Goal: Task Accomplishment & Management: Complete application form

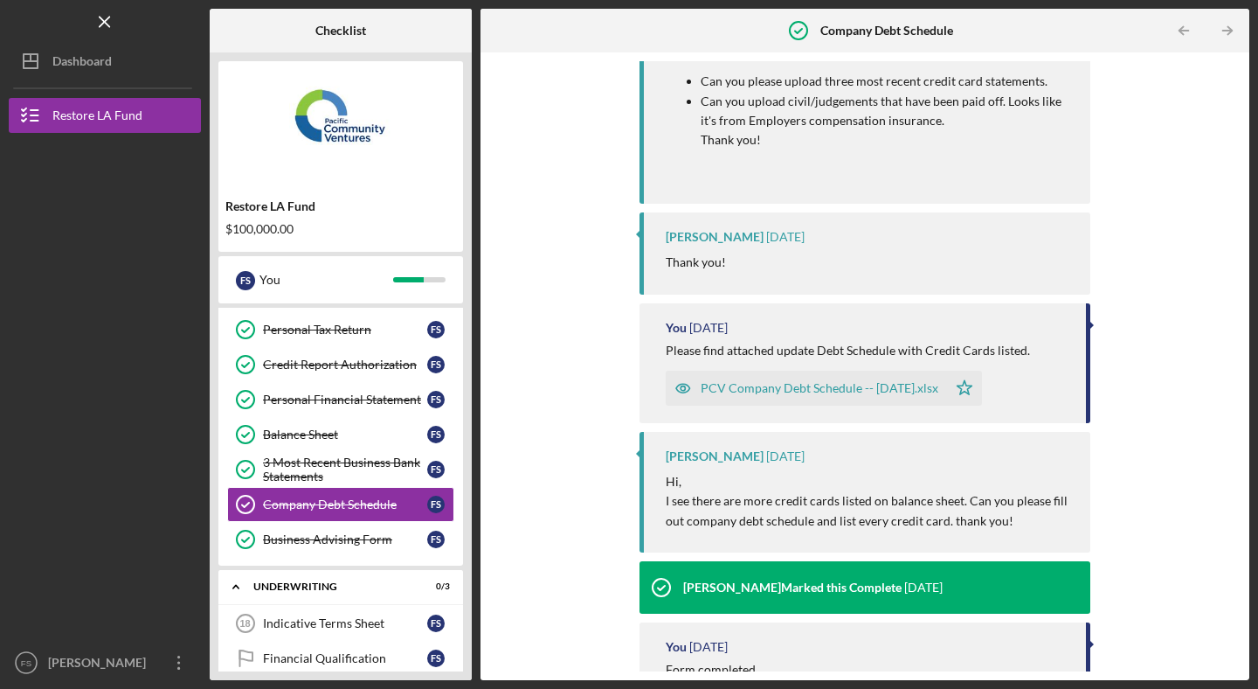
scroll to position [1404, 0]
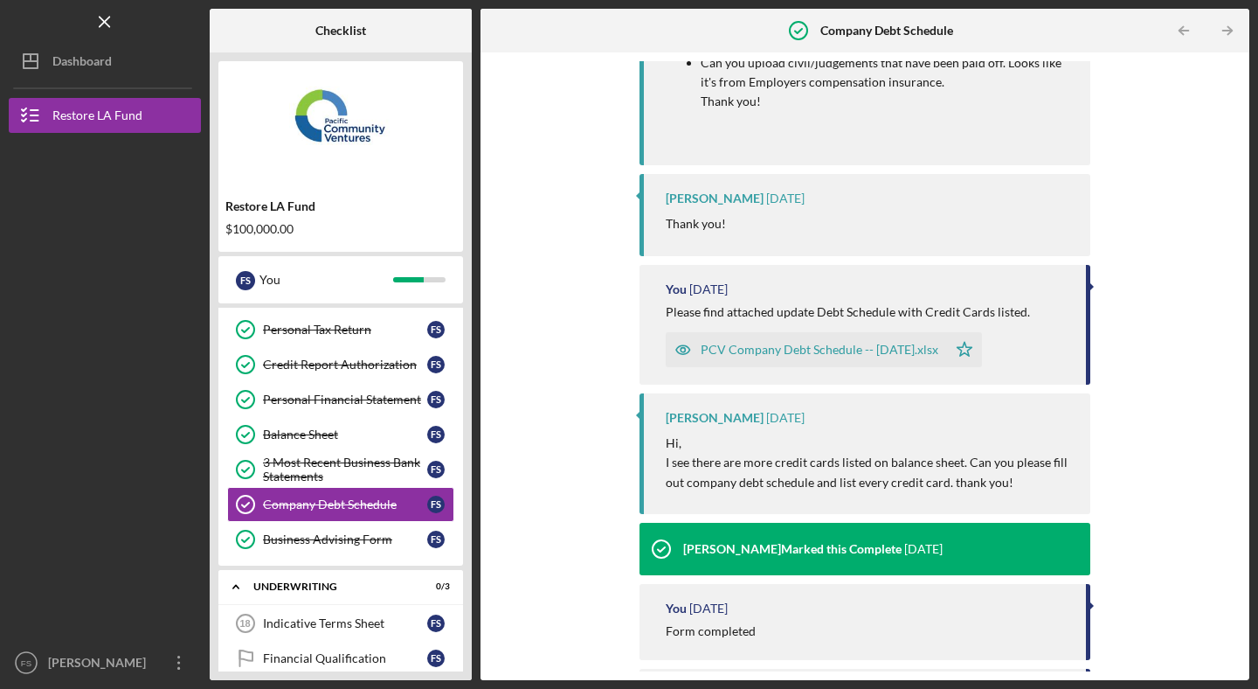
click at [845, 357] on div "PCV Company Debt Schedule -- [DATE].xlsx" at bounding box center [820, 350] width 238 height 14
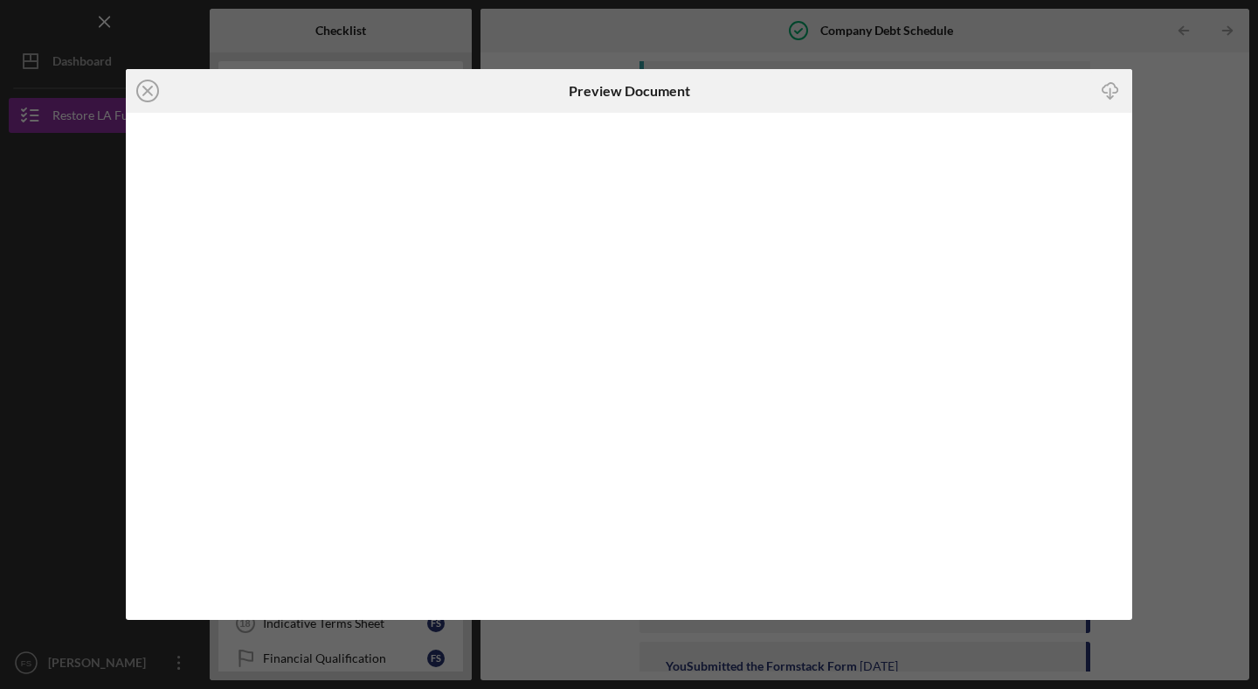
click at [1113, 92] on icon "Icon/Download" at bounding box center [1111, 90] width 39 height 39
click at [149, 93] on line at bounding box center [147, 91] width 9 height 9
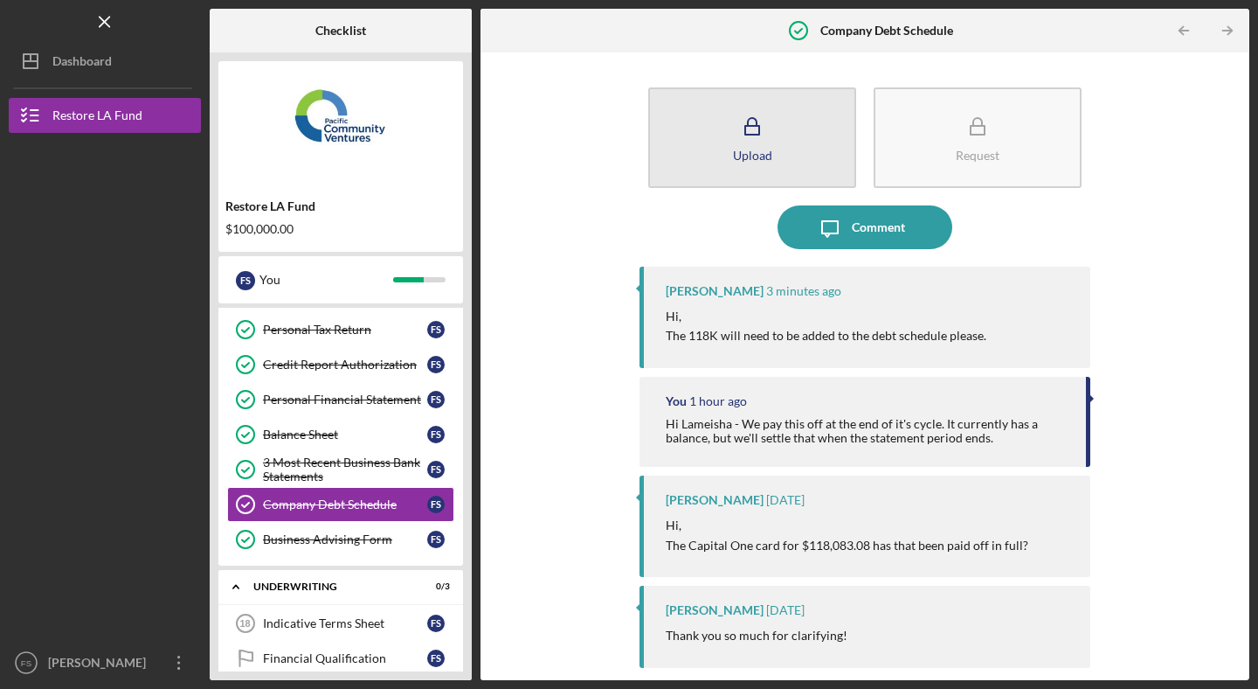
click at [773, 156] on button "Upload" at bounding box center [752, 137] width 208 height 101
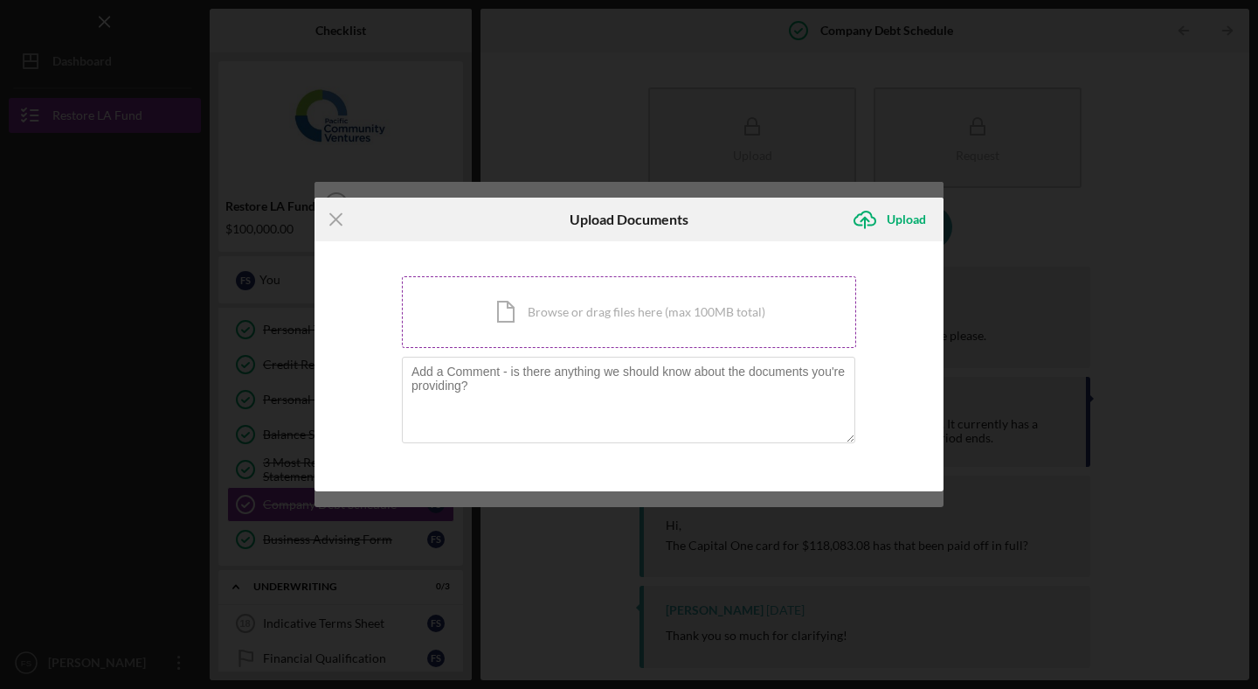
click at [567, 315] on div "Icon/Document Browse or drag files here (max 100MB total) Tap to choose files o…" at bounding box center [629, 312] width 454 height 72
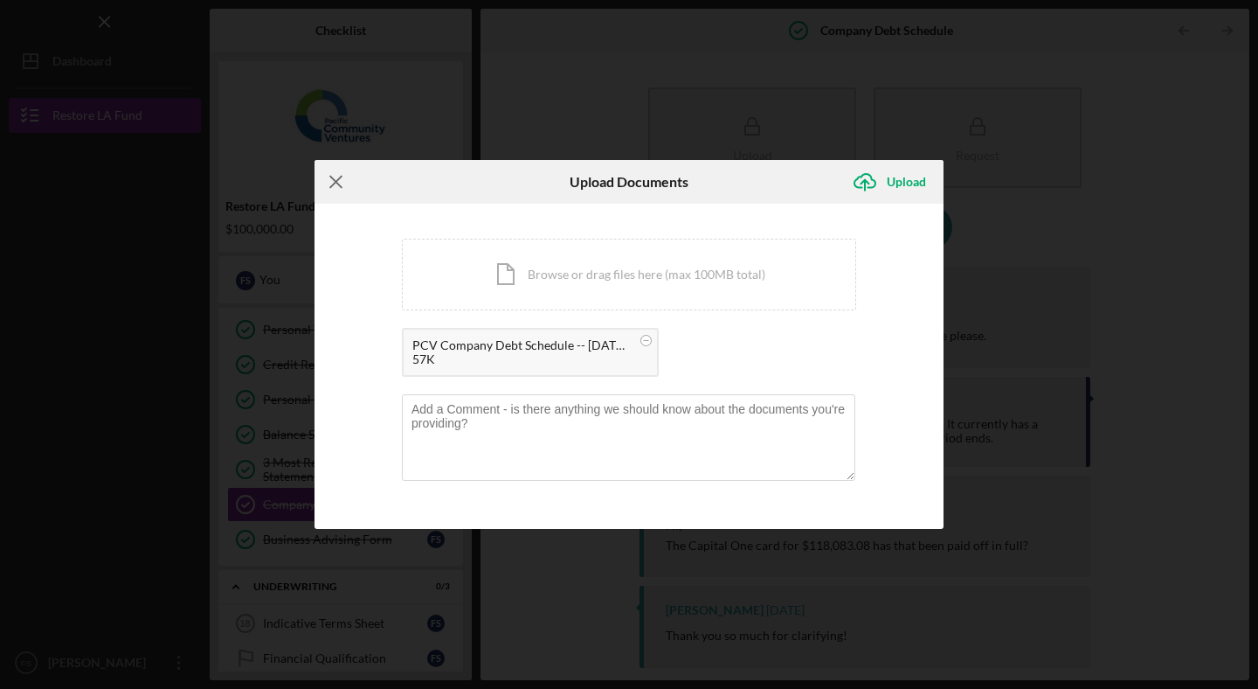
click at [332, 185] on line at bounding box center [335, 182] width 11 height 11
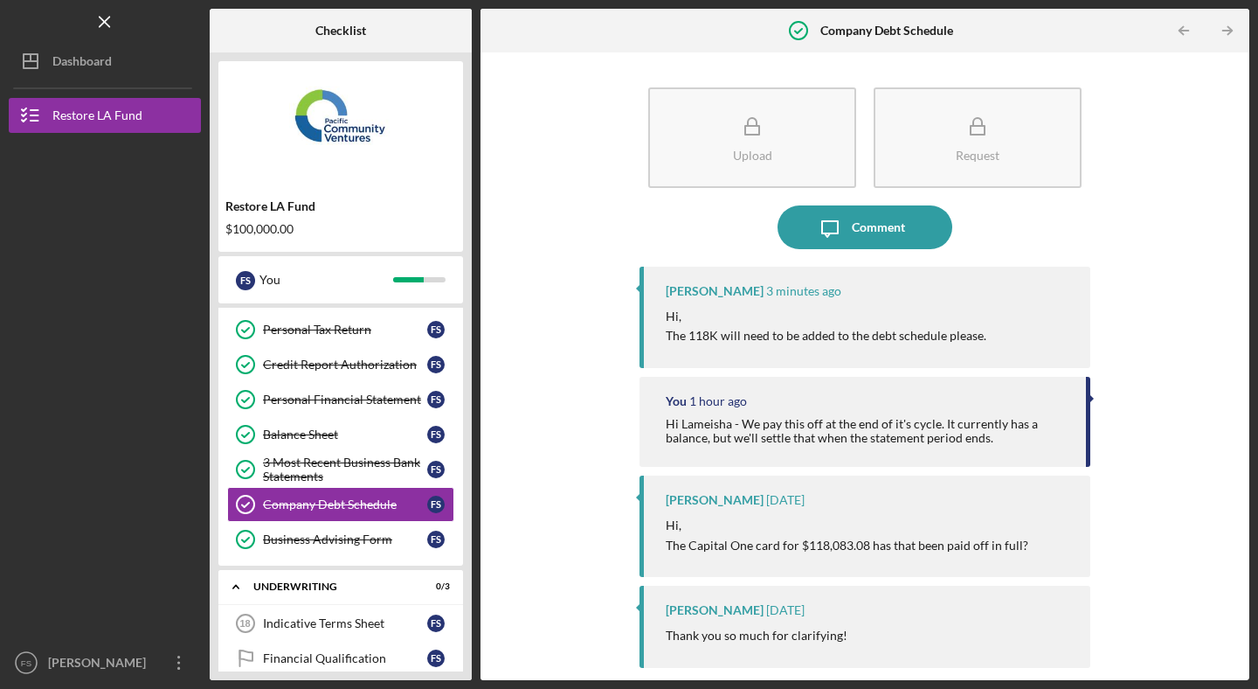
click at [696, 292] on div "[PERSON_NAME]" at bounding box center [715, 291] width 98 height 14
copy div "Lameisha"
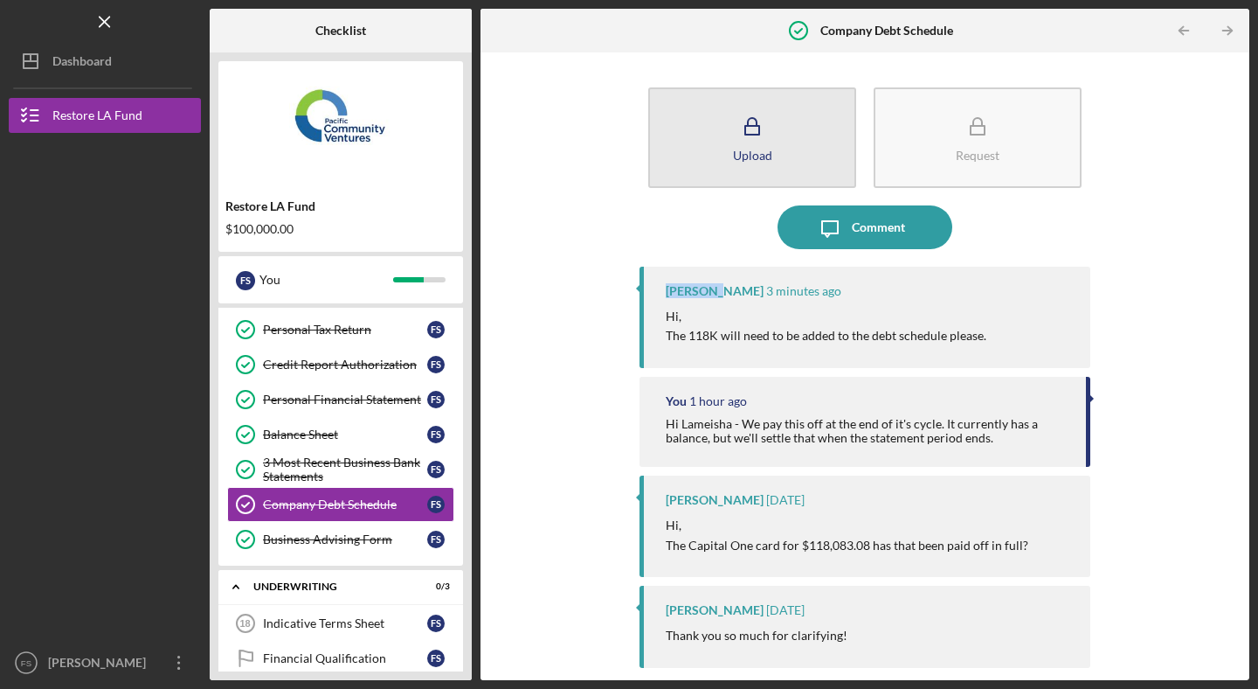
click at [741, 132] on icon "button" at bounding box center [753, 127] width 44 height 44
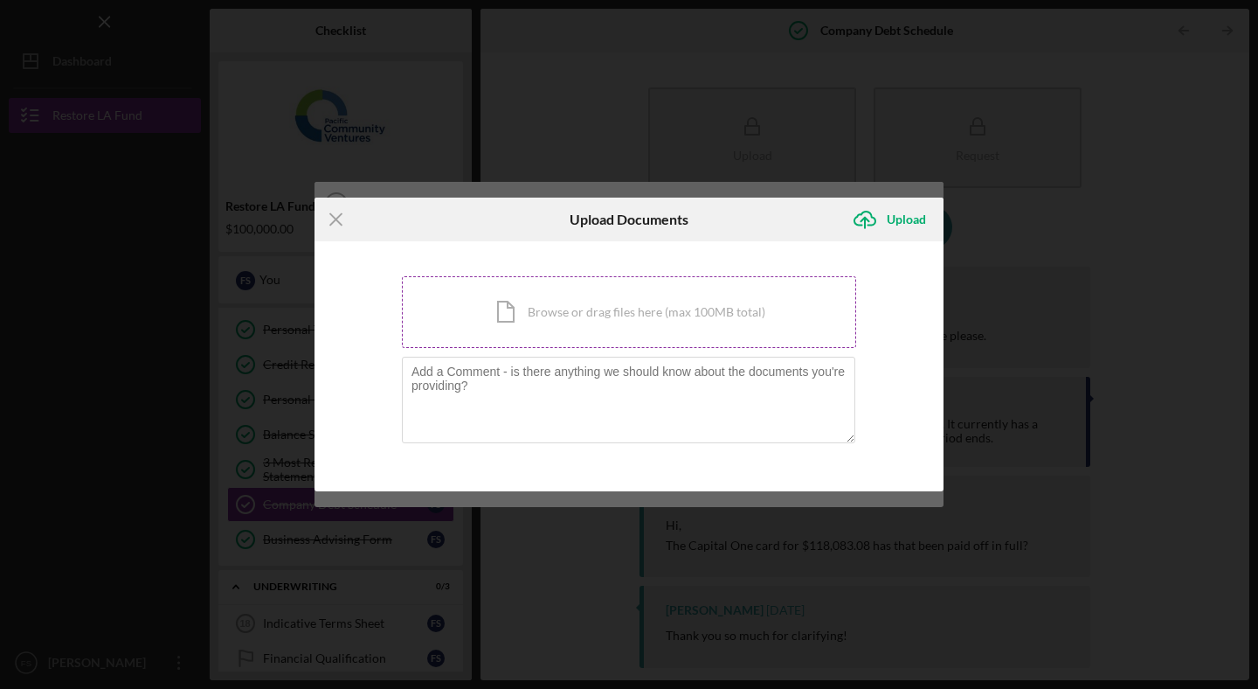
click at [542, 314] on div "Icon/Document Browse or drag files here (max 100MB total) Tap to choose files o…" at bounding box center [629, 312] width 454 height 72
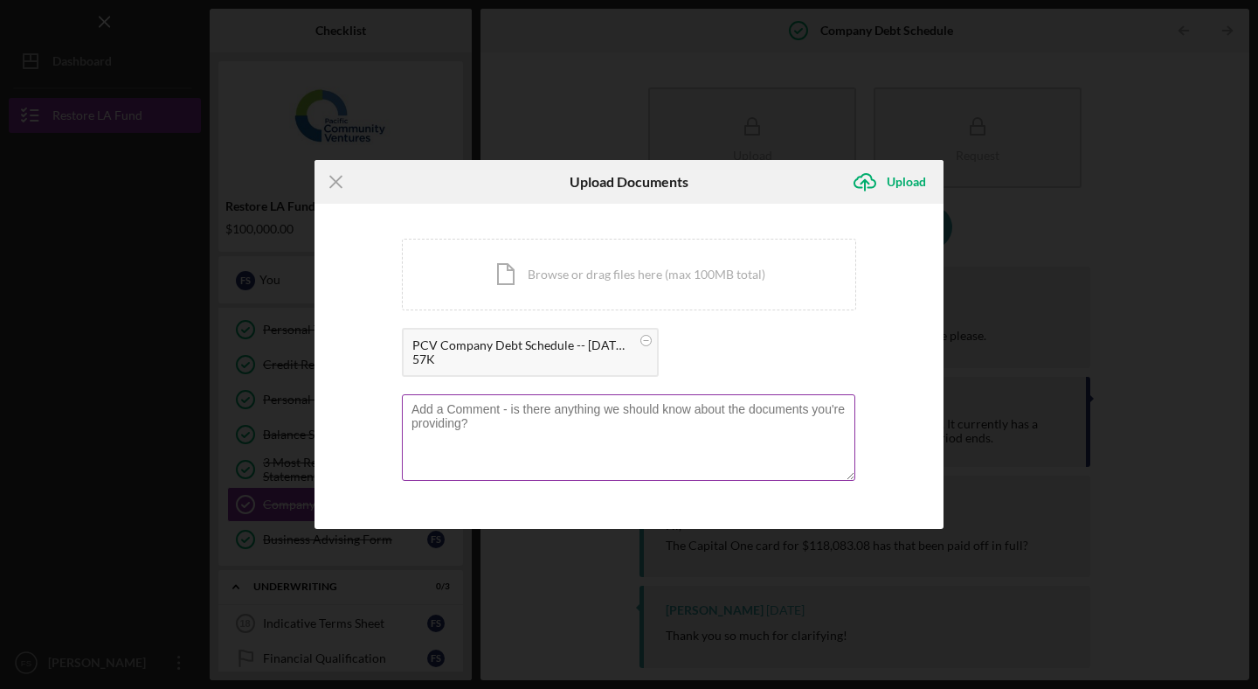
click at [508, 416] on textarea at bounding box center [629, 437] width 454 height 86
paste textarea "Lameisha"
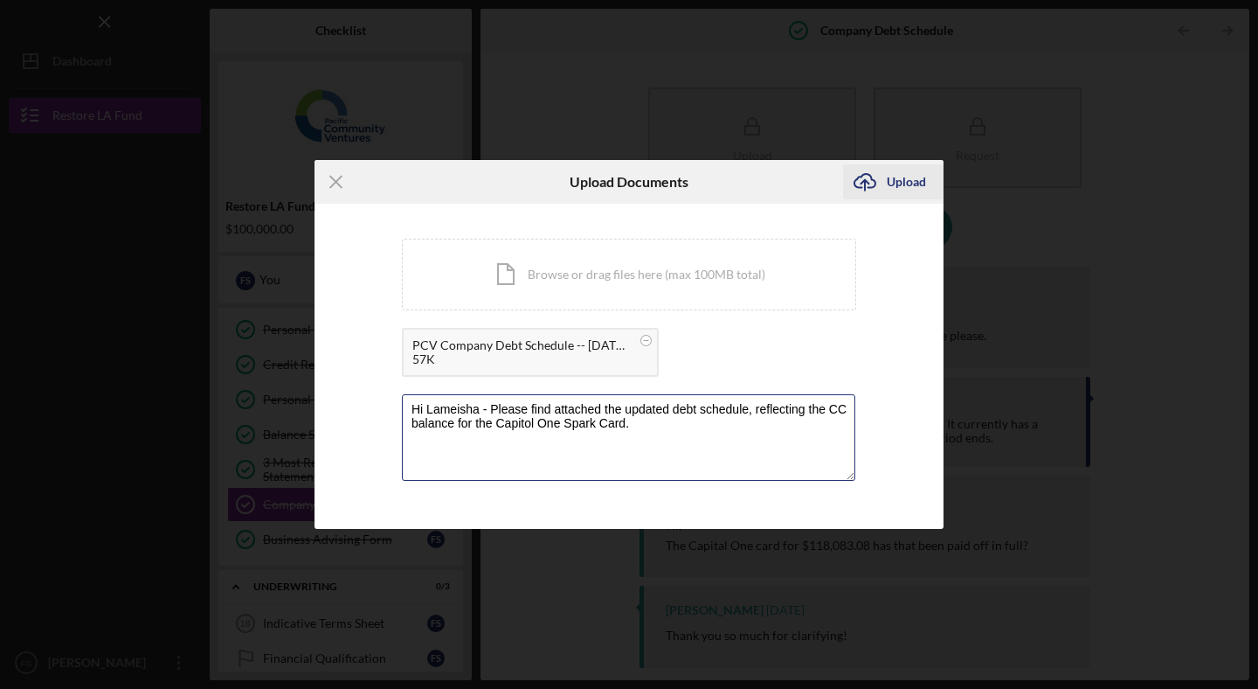
type textarea "Hi Lameisha - Please find attached the updated debt schedule, reflecting the CC…"
click at [892, 180] on div "Upload" at bounding box center [906, 181] width 39 height 35
